Goal: Task Accomplishment & Management: Manage account settings

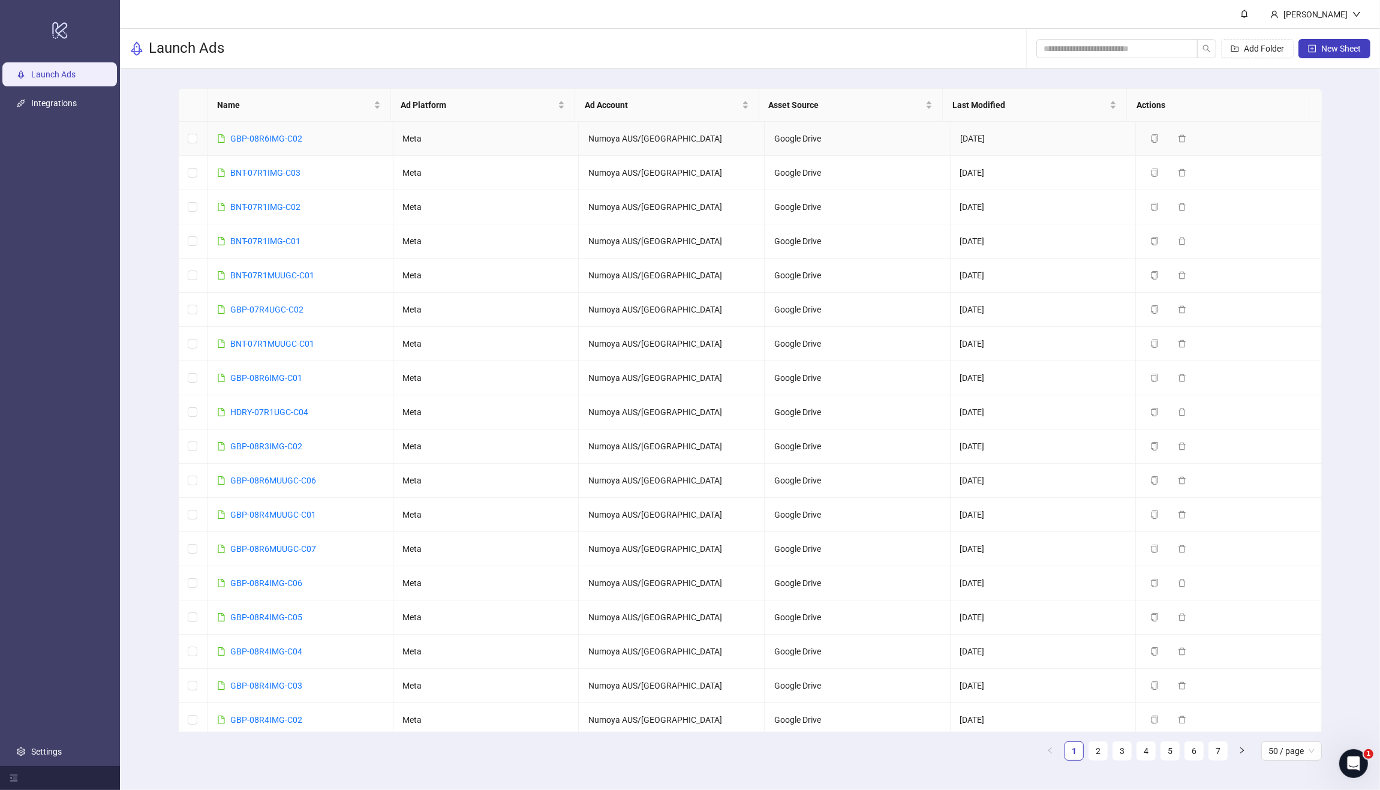
click at [280, 136] on link "GBP-08R6IMG-C02" at bounding box center [266, 139] width 72 height 10
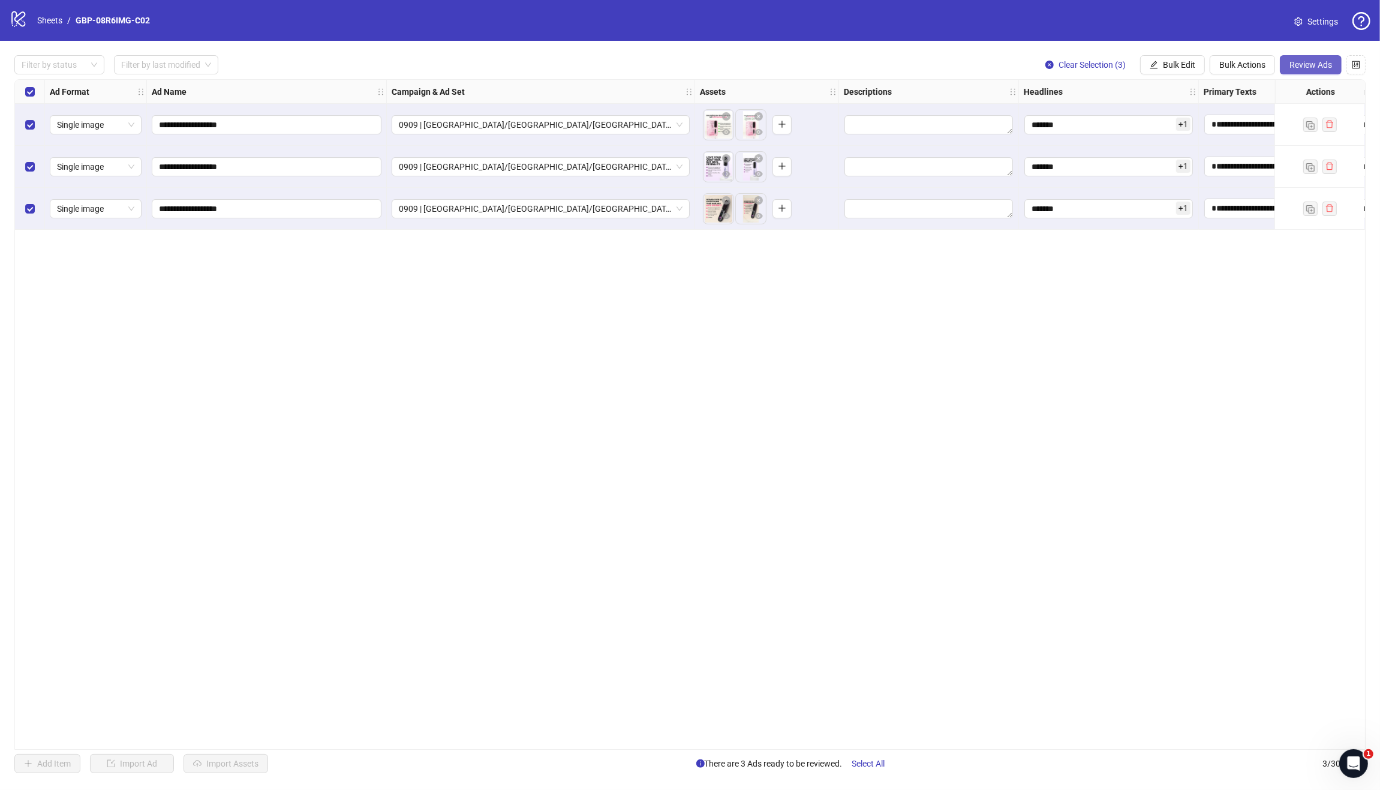
click at [1306, 59] on button "Review Ads" at bounding box center [1311, 64] width 62 height 19
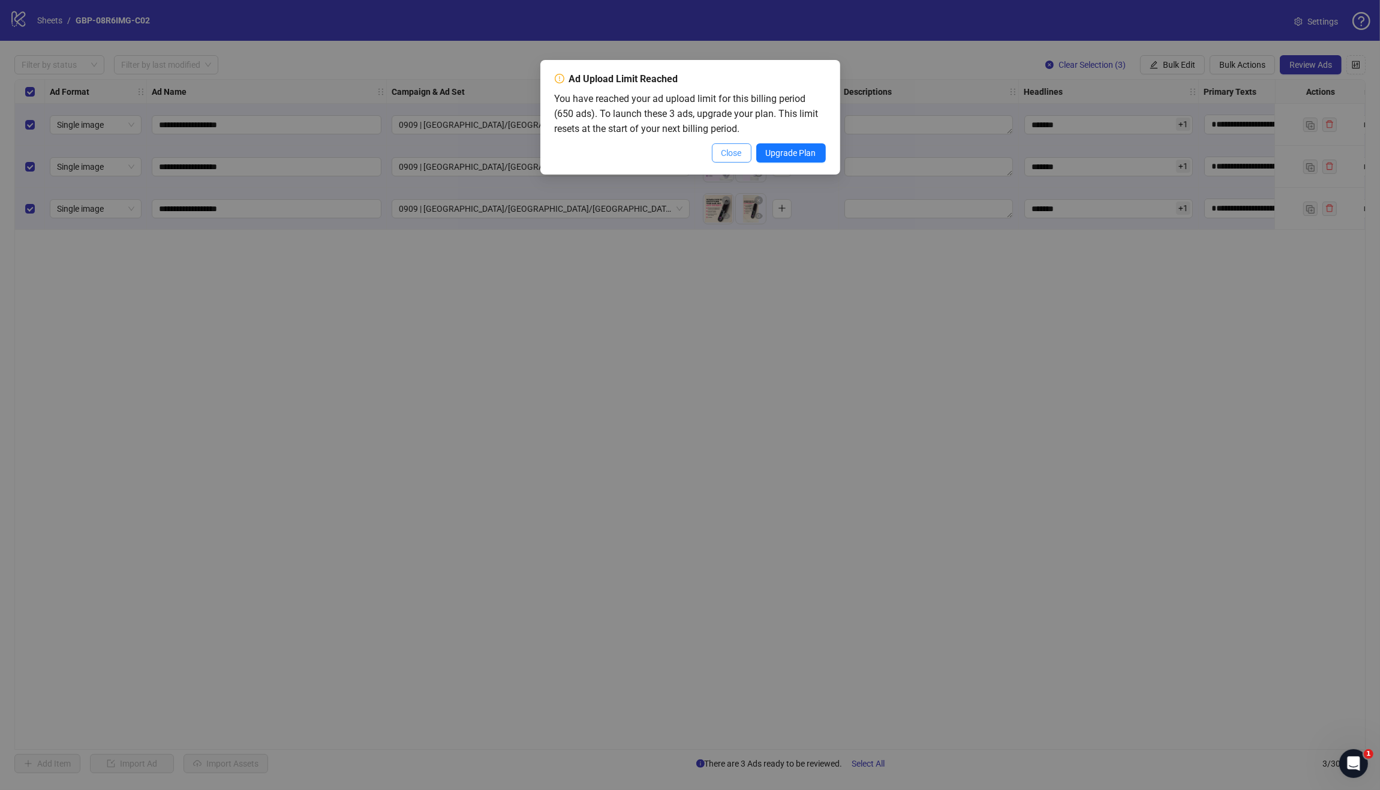
click at [714, 153] on button "Close" at bounding box center [732, 152] width 40 height 19
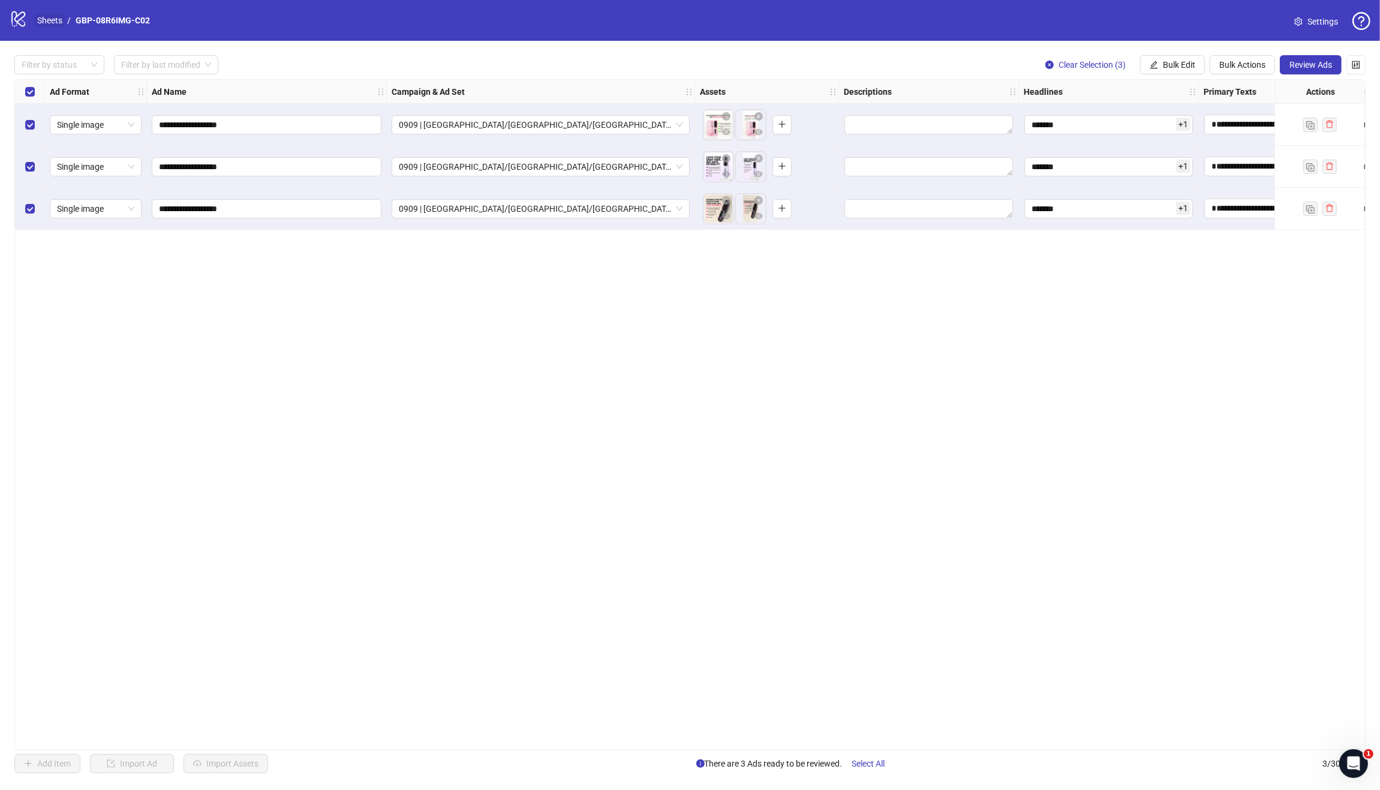
click at [55, 24] on link "Sheets" at bounding box center [50, 20] width 30 height 13
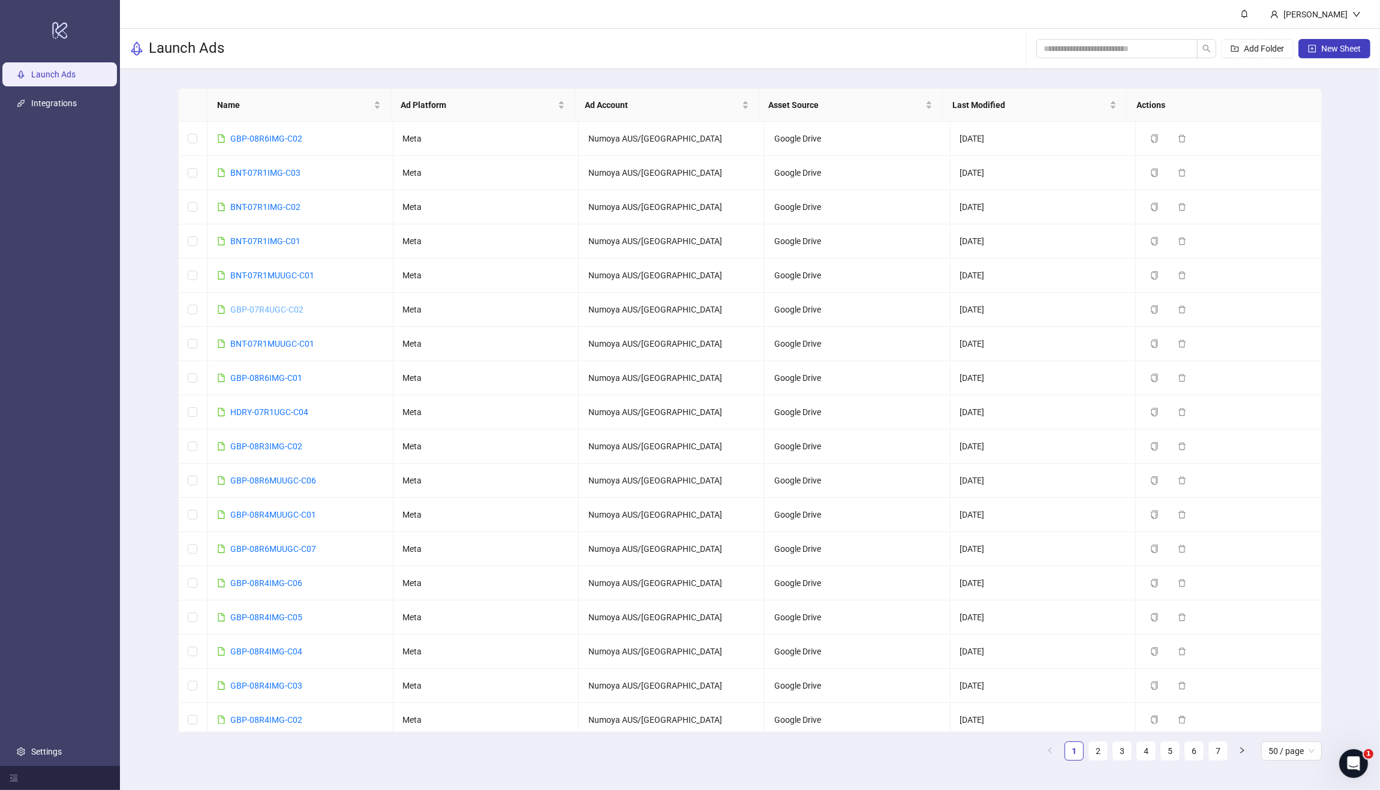
click at [280, 309] on link "GBP-07R4UGC-C02" at bounding box center [266, 310] width 73 height 10
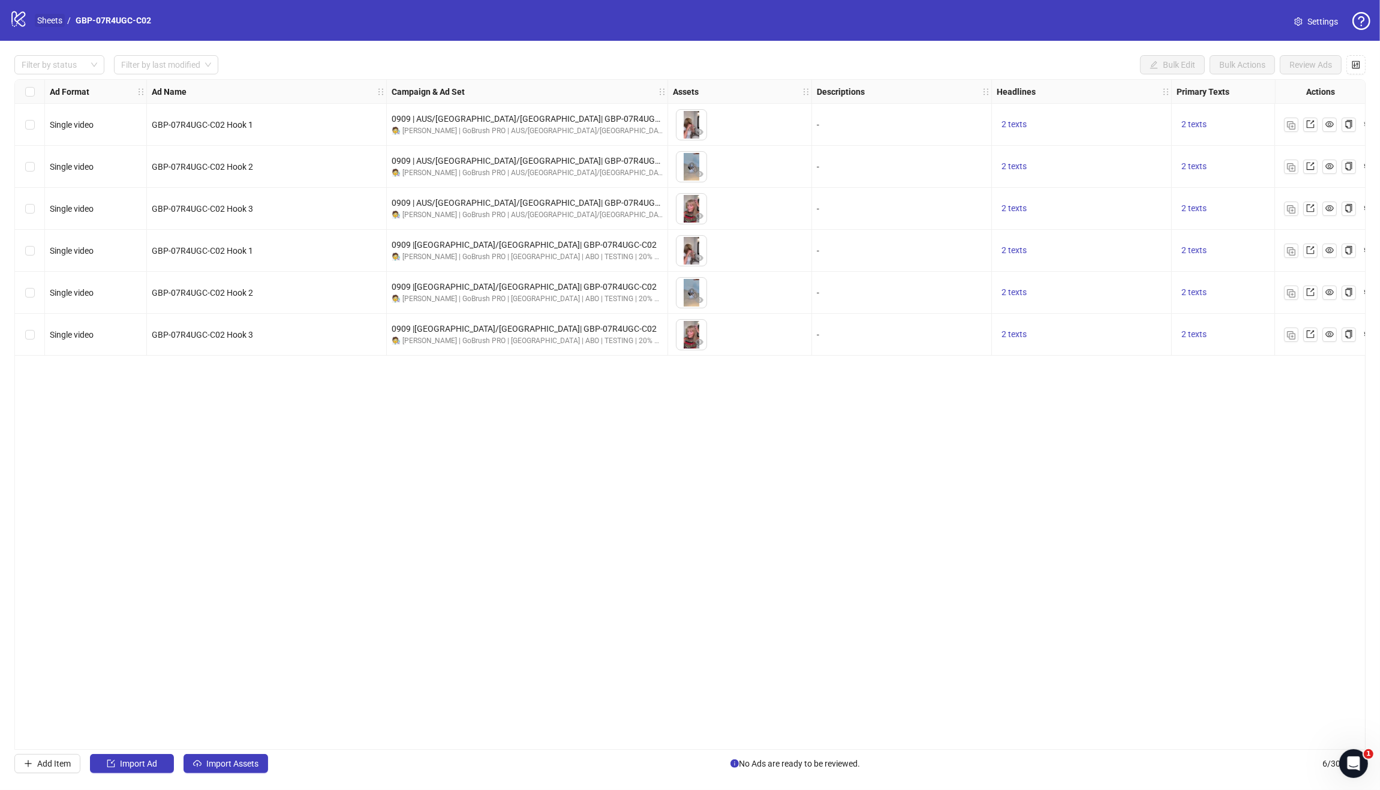
click at [50, 18] on link "Sheets" at bounding box center [50, 20] width 30 height 13
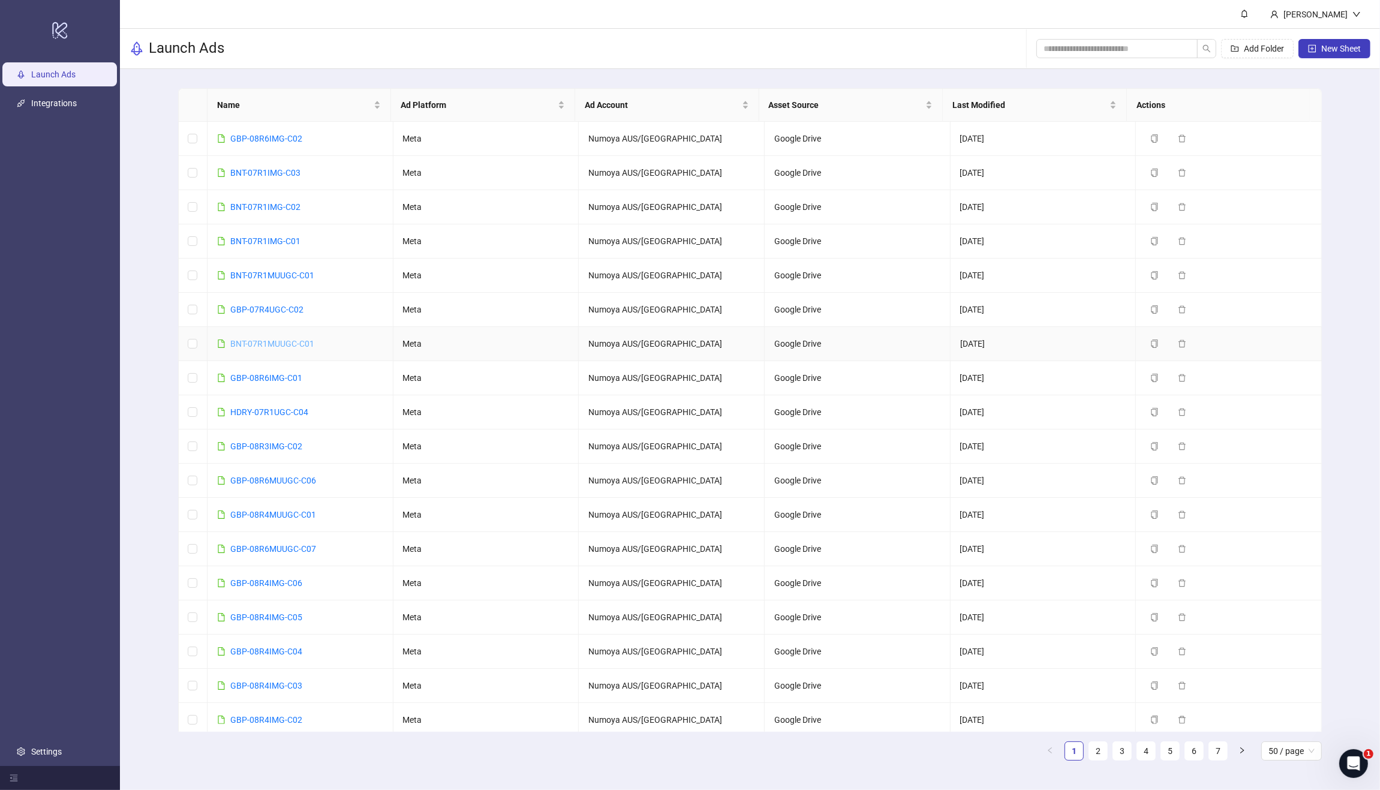
click at [280, 341] on link "BNT-07R1MUUGC-C01" at bounding box center [272, 344] width 84 height 10
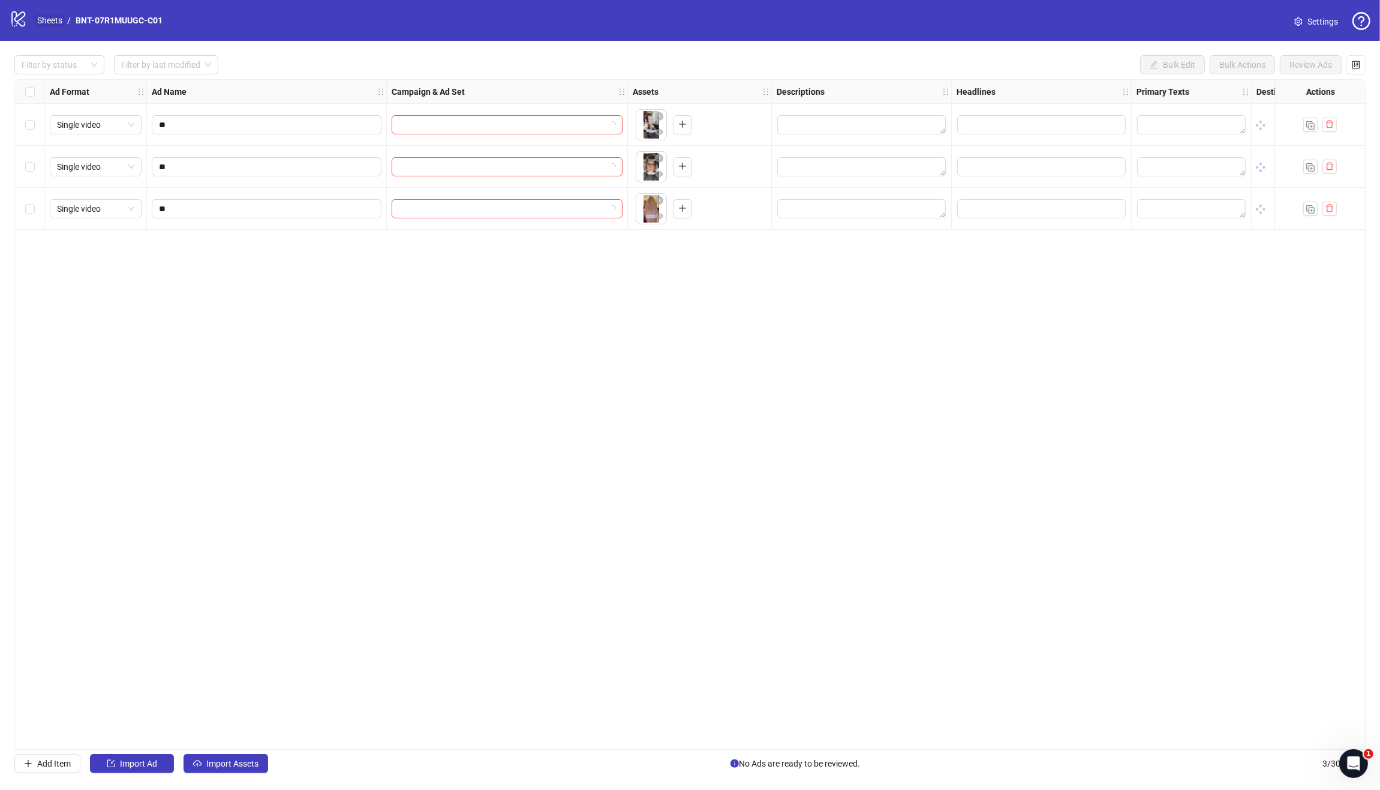
click at [50, 22] on link "Sheets" at bounding box center [50, 20] width 30 height 13
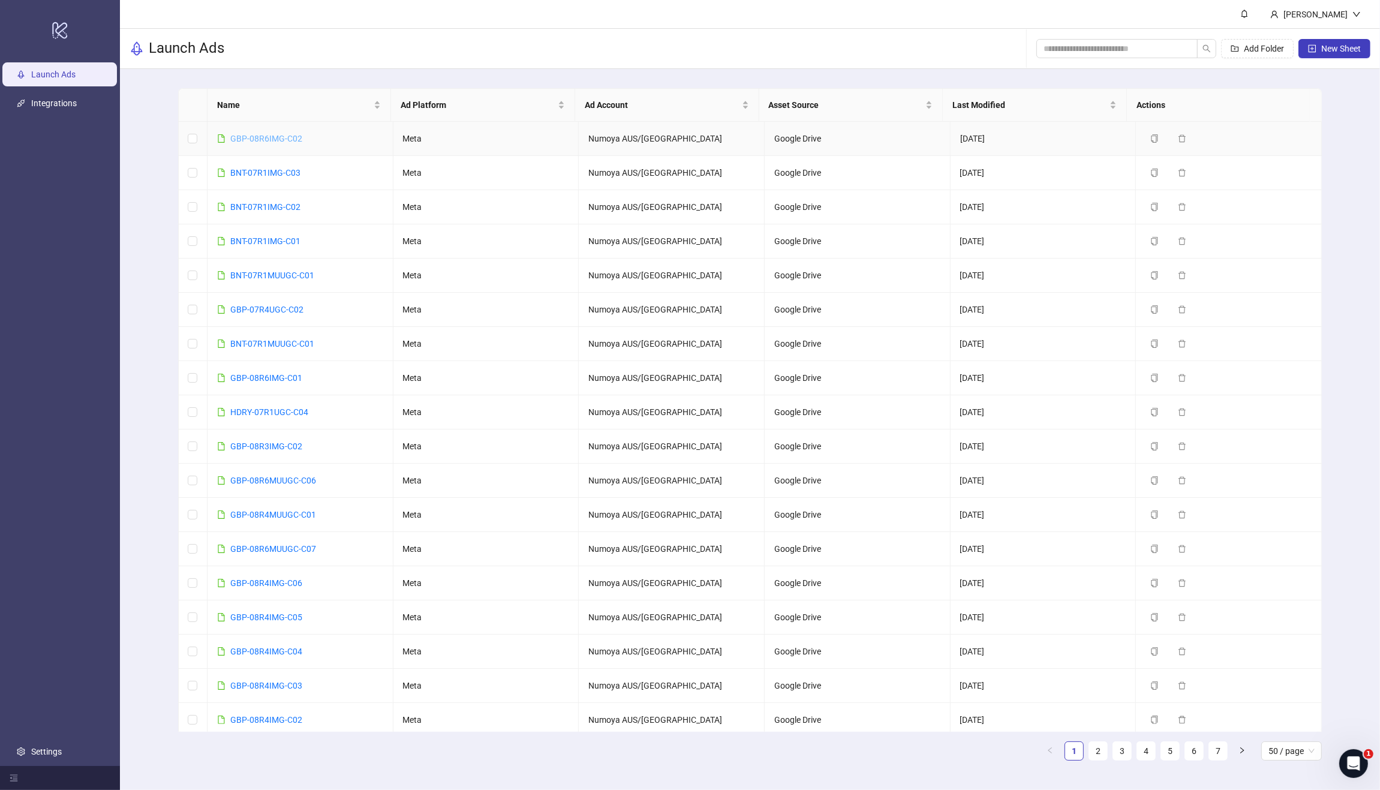
click at [279, 134] on link "GBP-08R6IMG-C02" at bounding box center [266, 139] width 72 height 10
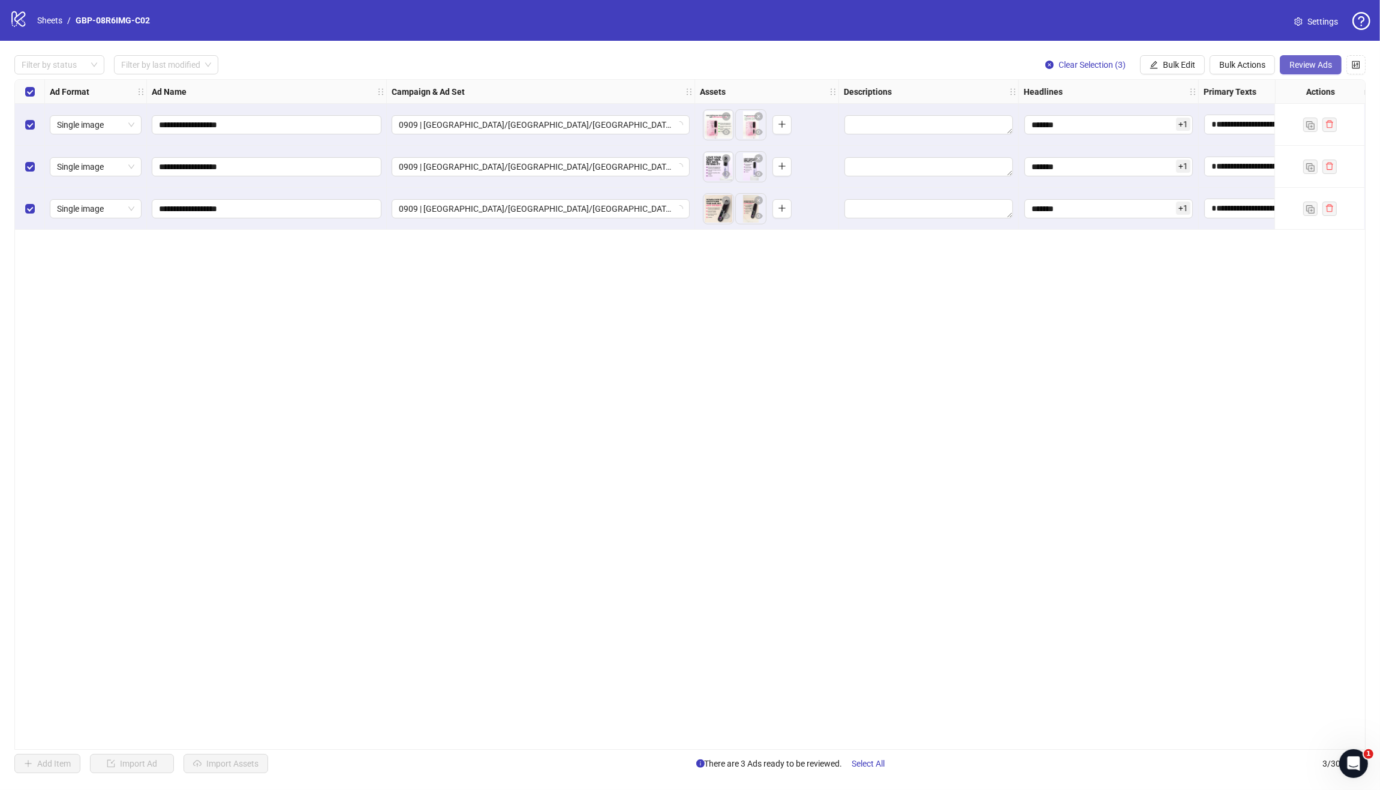
click at [1303, 62] on span "Review Ads" at bounding box center [1310, 65] width 43 height 10
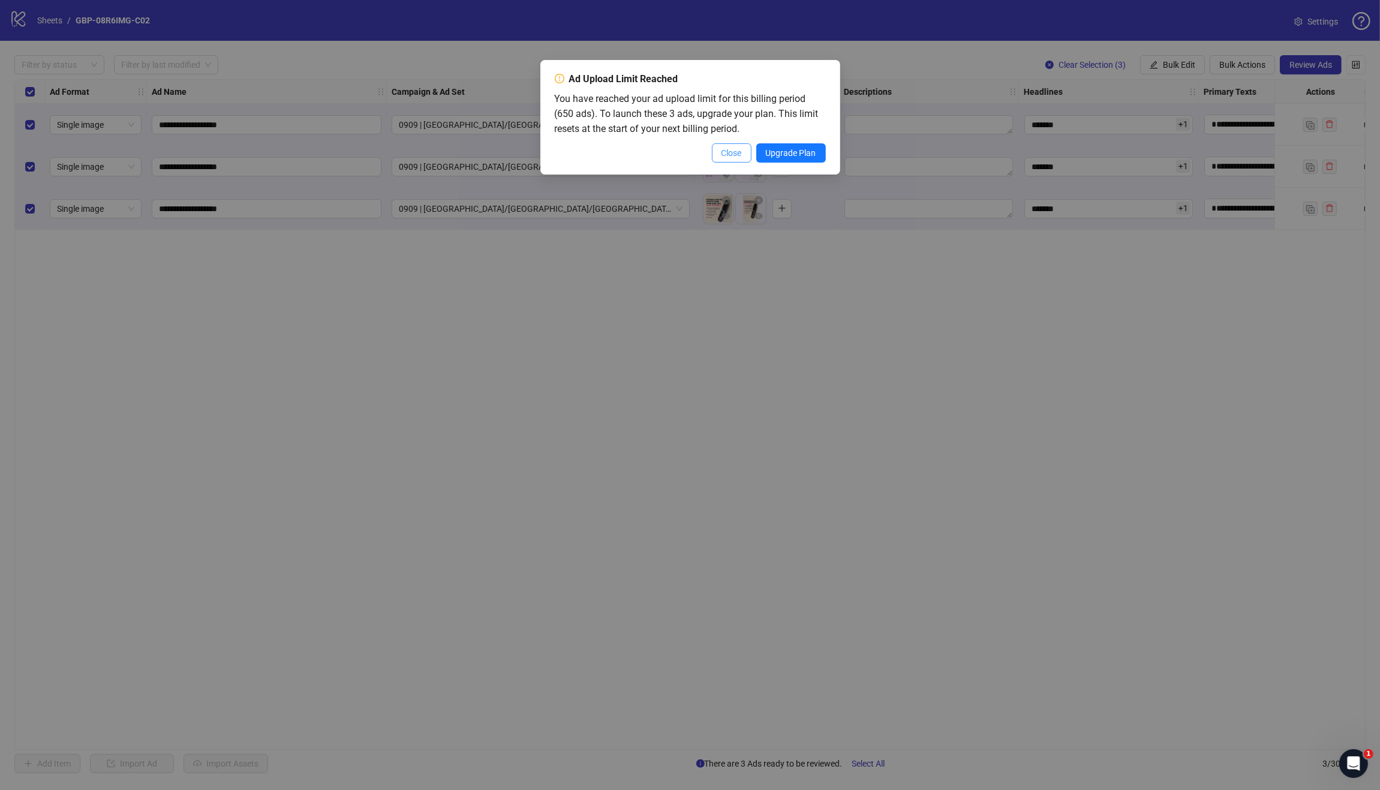
click at [723, 152] on span "Close" at bounding box center [732, 153] width 20 height 10
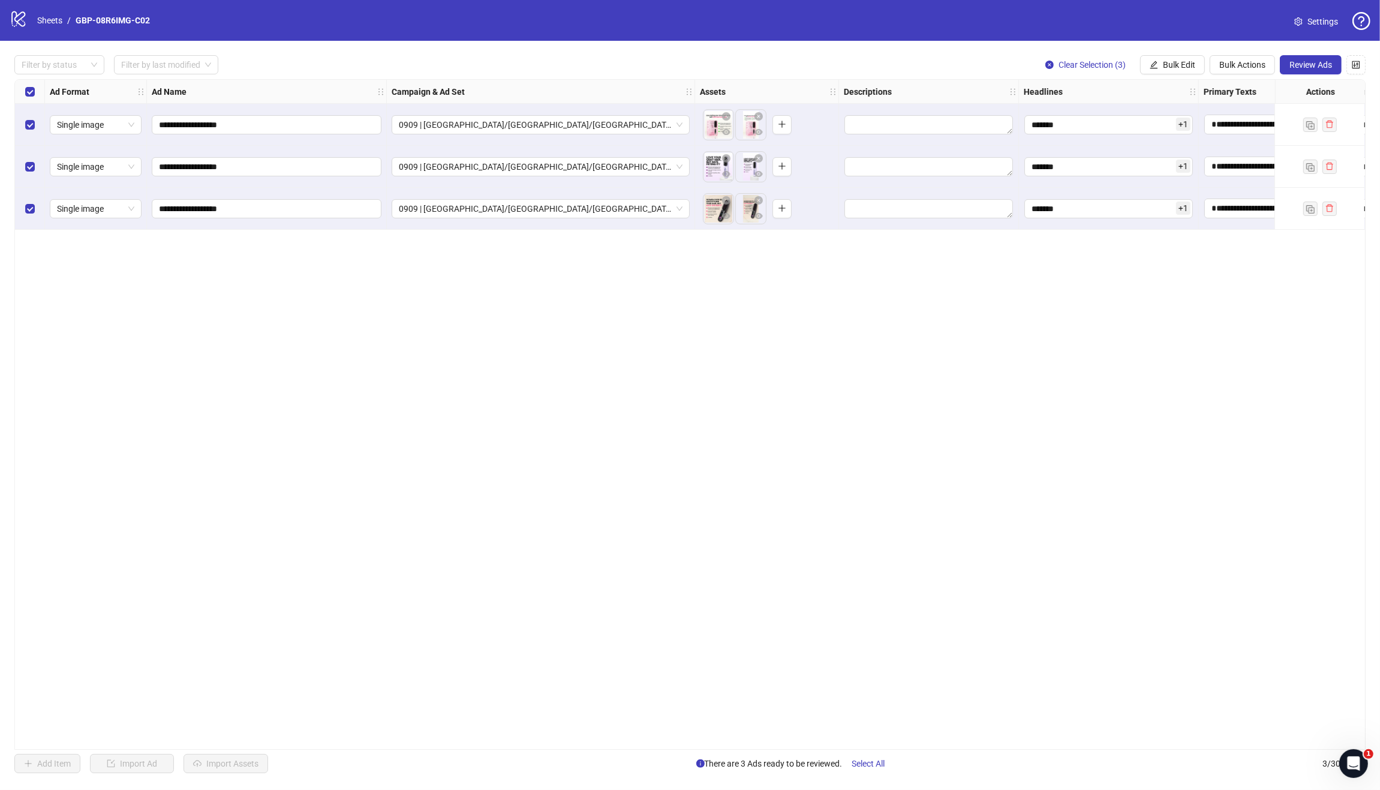
click at [63, 12] on div "logo/logo-mobile Sheets / GBP-08R6IMG-C02" at bounding box center [82, 21] width 145 height 22
click at [55, 18] on link "Sheets" at bounding box center [50, 20] width 30 height 13
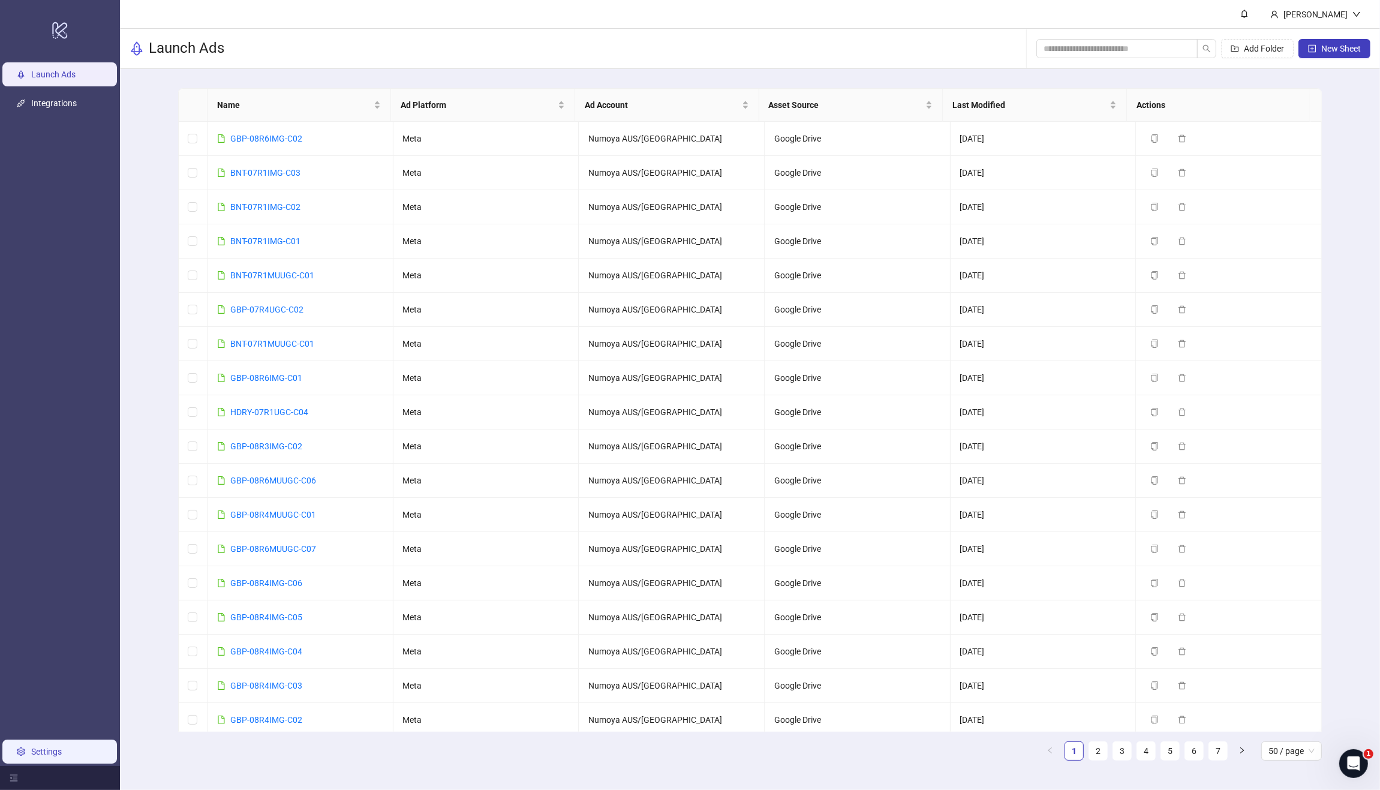
click at [50, 750] on link "Settings" at bounding box center [46, 752] width 31 height 10
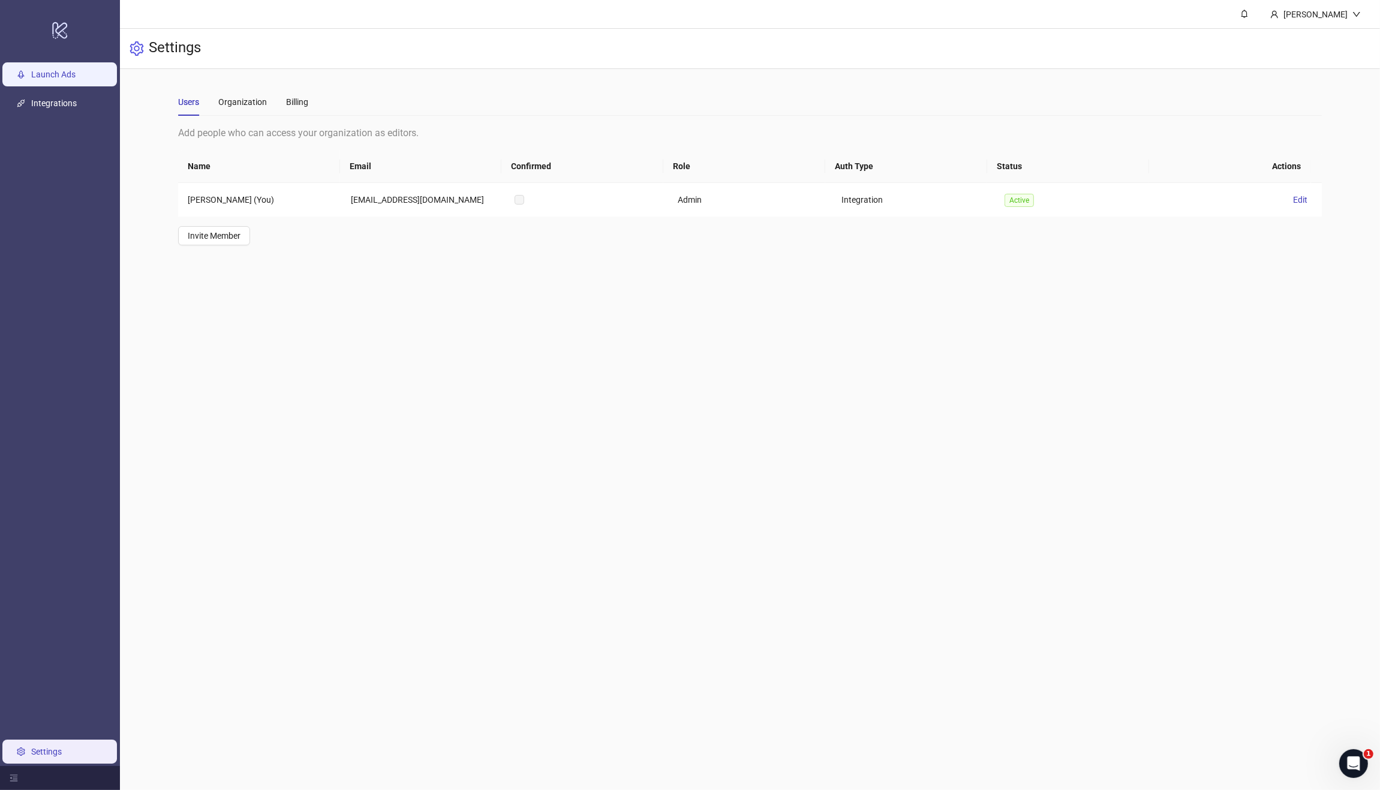
click at [63, 70] on link "Launch Ads" at bounding box center [53, 75] width 44 height 10
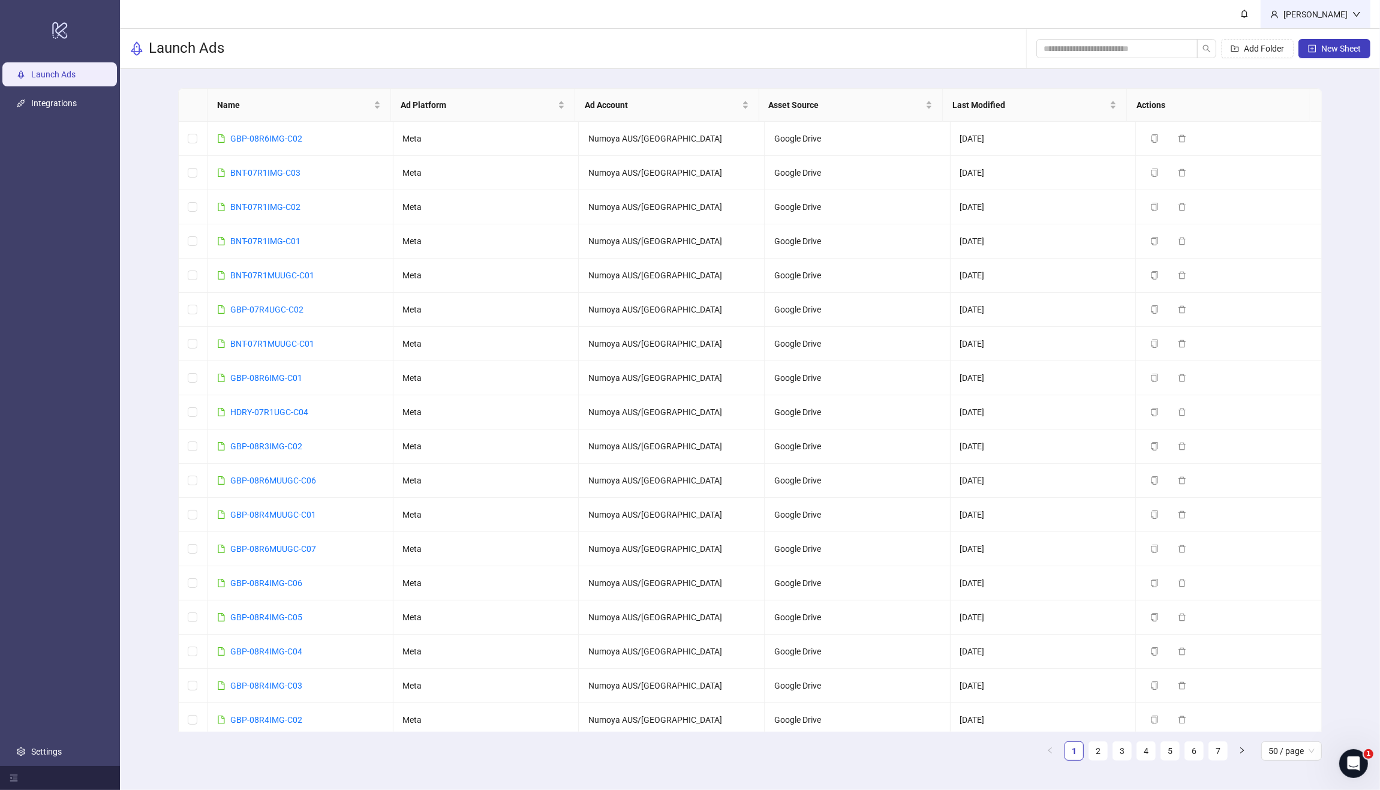
click at [1343, 13] on div "Surjan" at bounding box center [1316, 14] width 74 height 13
click at [1325, 9] on div "Surjan" at bounding box center [1316, 14] width 74 height 13
click at [1346, 13] on div "Surjan" at bounding box center [1316, 14] width 74 height 13
click at [1332, 14] on div "Surjan" at bounding box center [1316, 14] width 74 height 13
click at [1334, 44] on span "Logout" at bounding box center [1332, 42] width 58 height 13
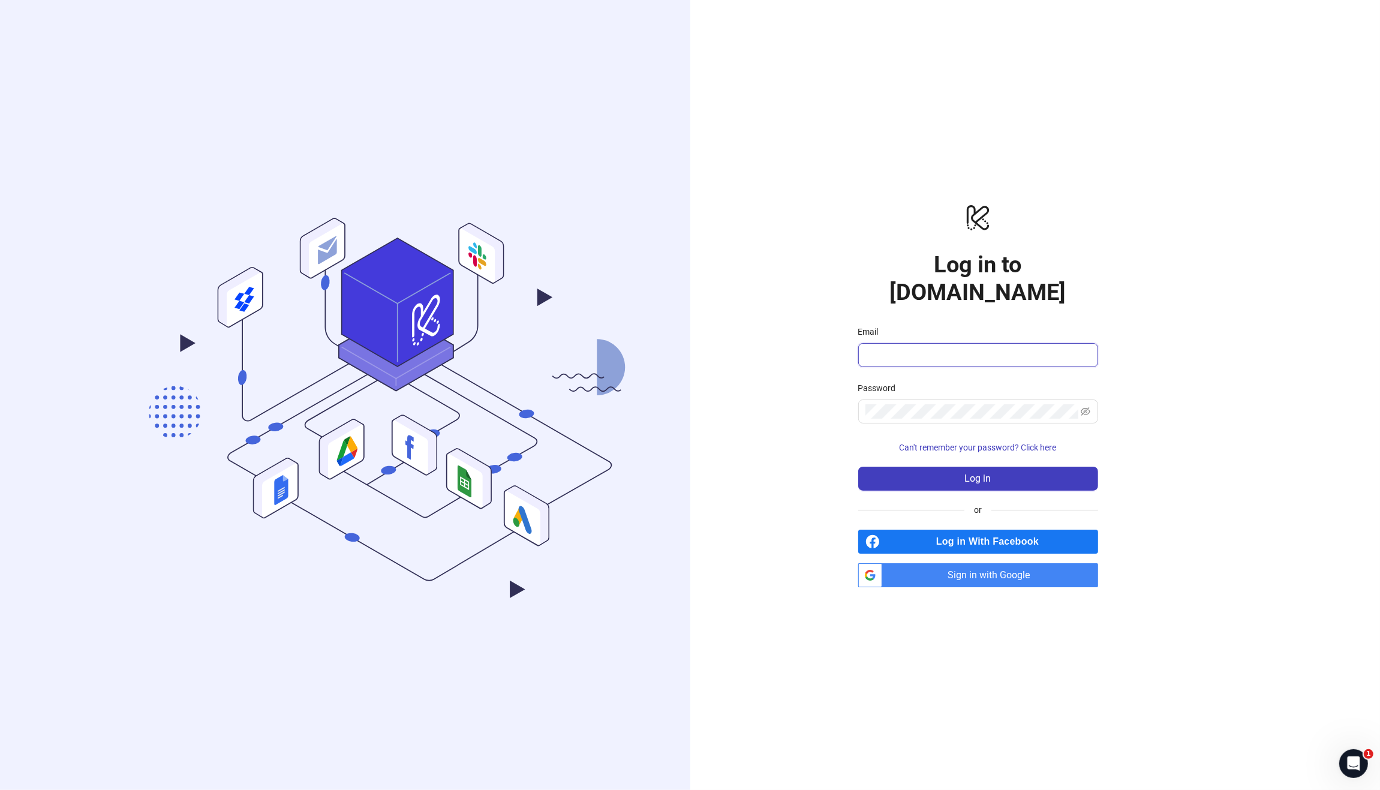
click at [907, 348] on input "Email" at bounding box center [976, 355] width 223 height 14
click at [924, 348] on input "Email" at bounding box center [976, 355] width 223 height 14
paste input "**********"
type input "**********"
click at [931, 399] on span at bounding box center [978, 411] width 240 height 24
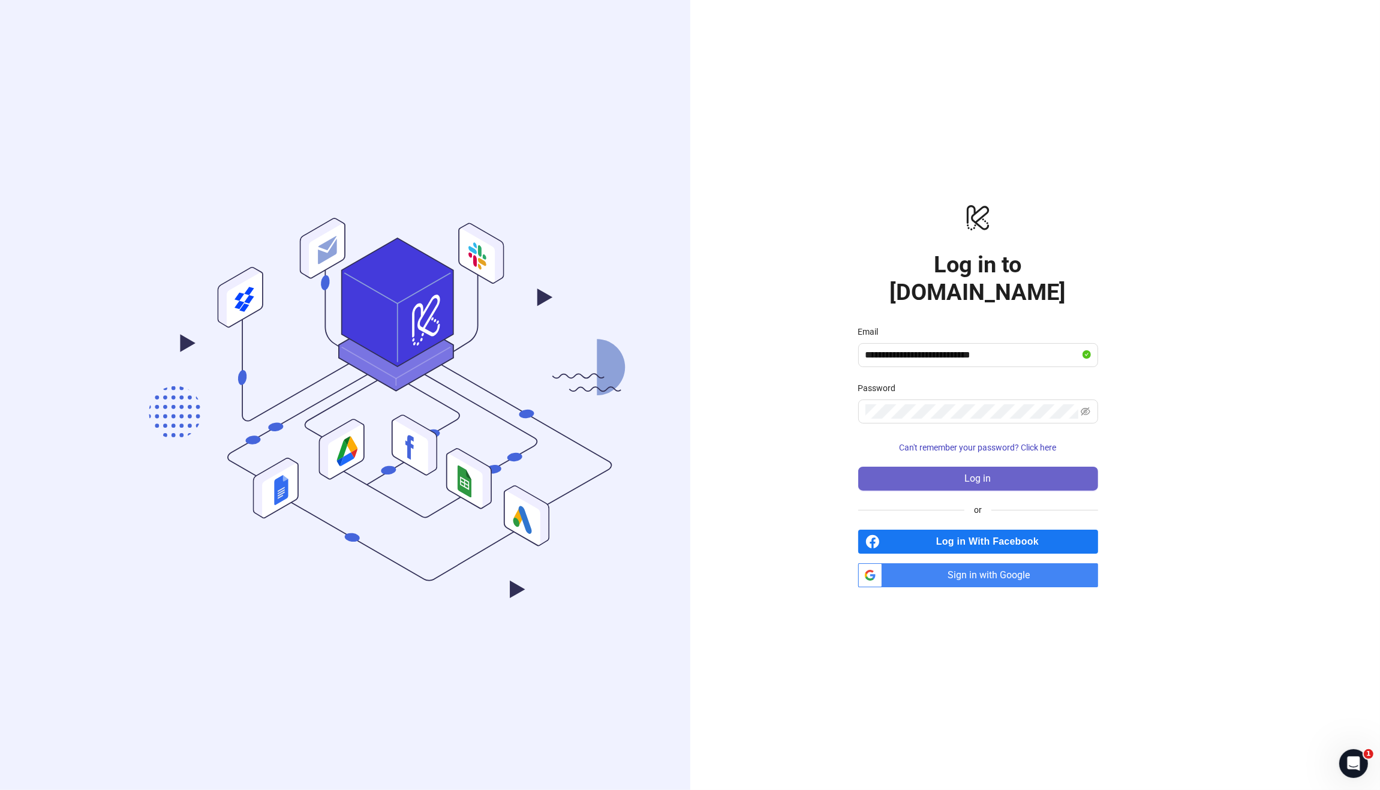
click at [979, 473] on span "Log in" at bounding box center [978, 478] width 26 height 11
